Goal: Task Accomplishment & Management: Manage account settings

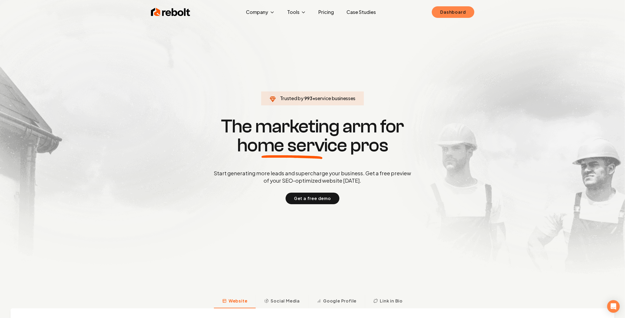
click at [454, 14] on link "Dashboard" at bounding box center [453, 12] width 42 height 12
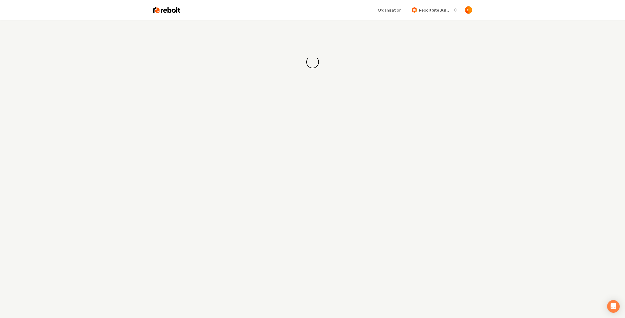
click at [348, 44] on div "Loading... Loading..." at bounding box center [312, 62] width 625 height 84
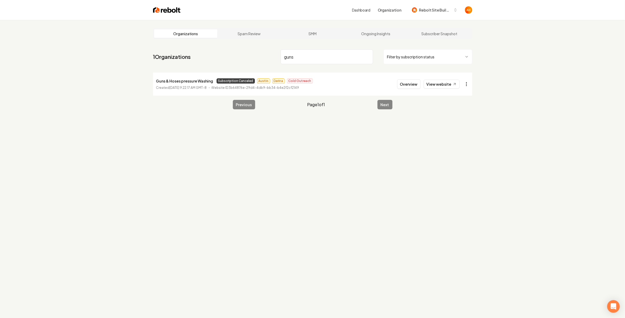
click at [468, 79] on html "Dashboard Organization Rebolt Site Builder Organizations Spam Review SMM Ongoin…" at bounding box center [312, 159] width 625 height 318
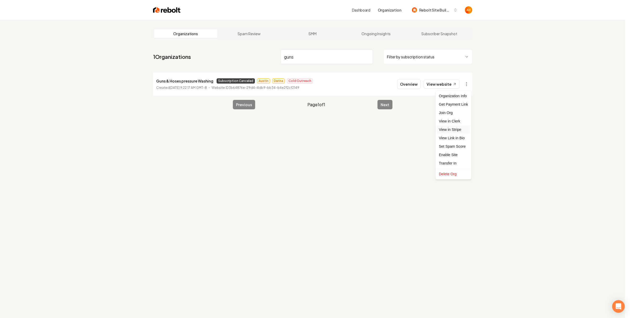
click at [462, 129] on link "View in Stripe" at bounding box center [453, 129] width 33 height 8
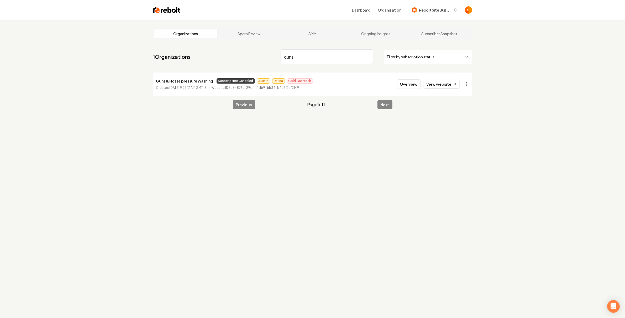
click at [201, 82] on p "Guns & Hoses pressure Washing" at bounding box center [184, 81] width 57 height 6
copy p "Guns & Hoses pressure Washing"
click at [469, 82] on html "Dashboard Organization Rebolt Site Builder Organizations Spam Review SMM Ongoin…" at bounding box center [312, 159] width 625 height 318
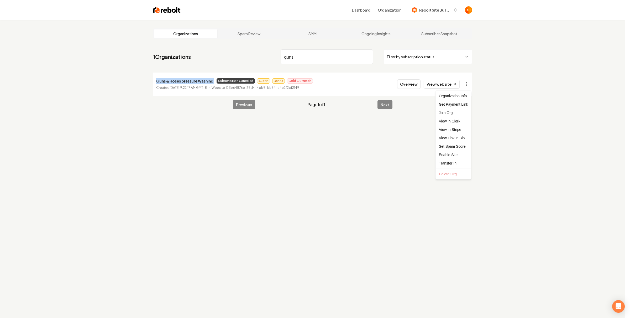
click at [460, 95] on div "Organization Info" at bounding box center [453, 96] width 33 height 8
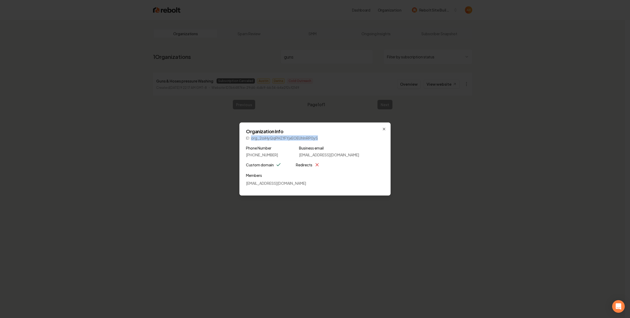
drag, startPoint x: 252, startPoint y: 139, endPoint x: 318, endPoint y: 138, distance: 66.4
click at [318, 138] on p "ID: org_2oiHyQqPHZfFYjxEOEUhlnRP0yS" at bounding box center [315, 137] width 138 height 5
copy p "org_2oiHyQqPHZfFYjxEOEUhlnRP0yS"
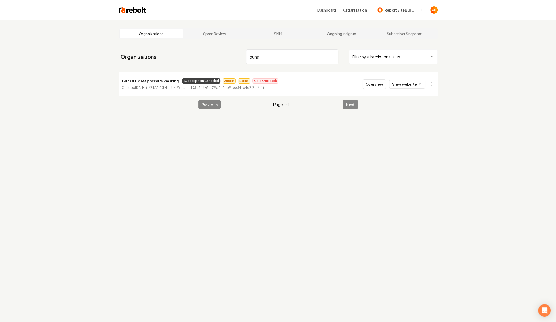
click at [453, 101] on div "Organizations Spam Review SMM Ongoing Insights Subscriber Snapshot 1 Organizati…" at bounding box center [278, 181] width 556 height 322
click at [300, 55] on input "guns" at bounding box center [292, 56] width 92 height 15
type input "relen"
click at [290, 68] on nav "1 Organizations relen Filter by subscription status" at bounding box center [278, 58] width 319 height 23
click at [377, 86] on button "Overview" at bounding box center [374, 83] width 23 height 9
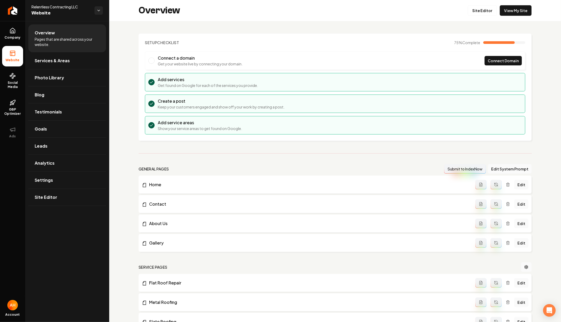
click at [315, 35] on section "Setup Checklist 75 % Complete Connect a domain Get your website live by connect…" at bounding box center [335, 87] width 393 height 107
click at [53, 187] on link "Settings" at bounding box center [67, 180] width 78 height 17
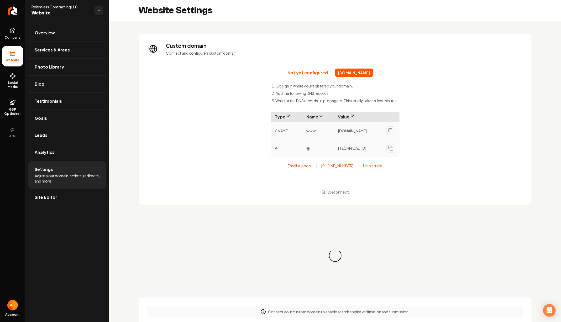
scroll to position [47, 0]
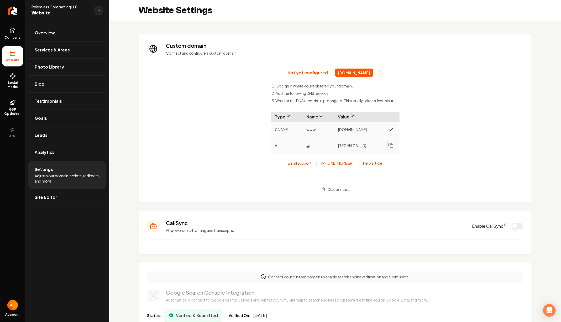
drag, startPoint x: 326, startPoint y: 73, endPoint x: 378, endPoint y: 72, distance: 52.0
click at [378, 72] on div "Not yet configured [DOMAIN_NAME]" at bounding box center [334, 72] width 95 height 8
copy span "[DOMAIN_NAME]"
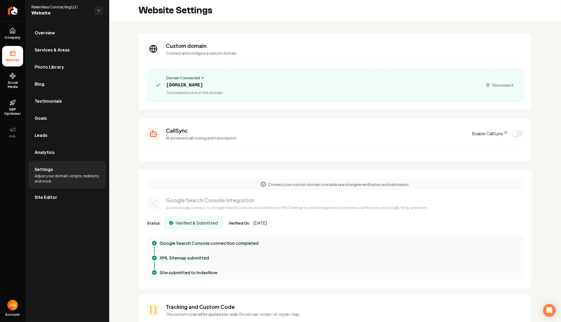
click at [199, 84] on span "[DOMAIN_NAME]" at bounding box center [194, 84] width 56 height 7
copy span "[DOMAIN_NAME]"
